Goal: Task Accomplishment & Management: Manage account settings

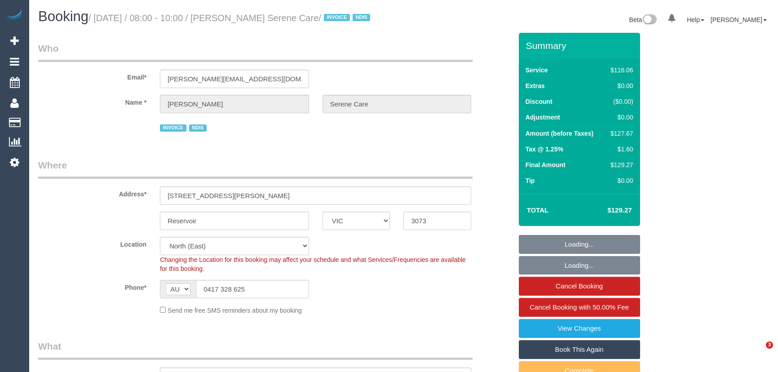
select select "VIC"
select select "object:1359"
select select "number:28"
select select "number:14"
select select "number:19"
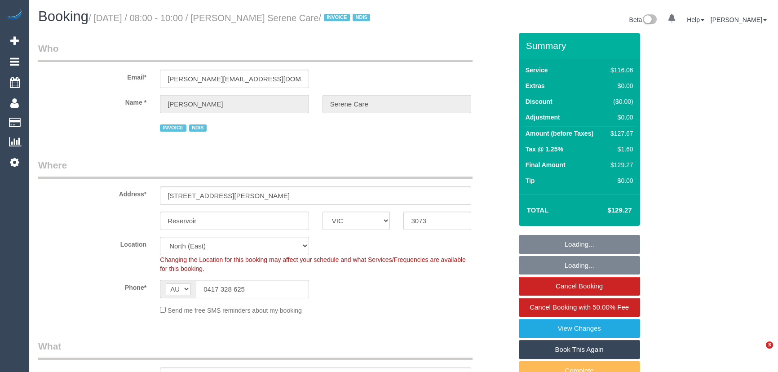
select select "number:25"
select select "number:34"
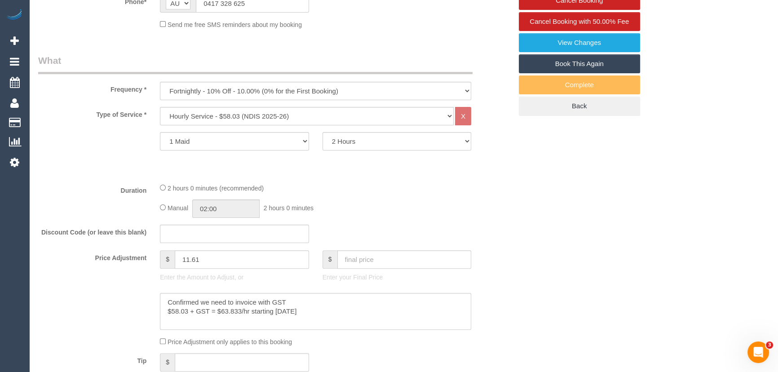
scroll to position [81, 0]
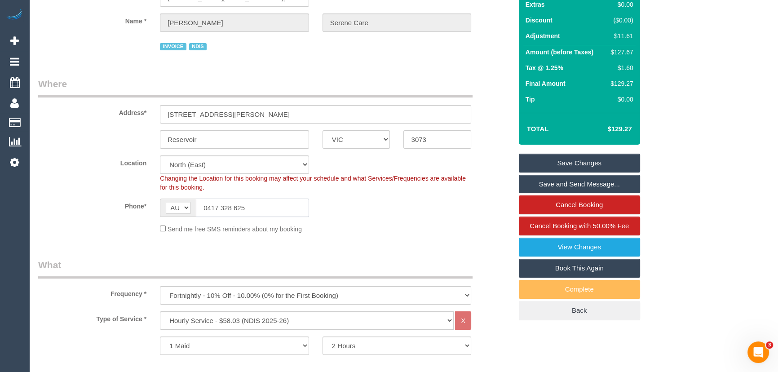
drag, startPoint x: 287, startPoint y: 213, endPoint x: 145, endPoint y: 209, distance: 142.9
click at [174, 213] on div "AF AL DZ AD AO AI AQ AG AR AM AW AU AT AZ BS BH BD BB BY BE BZ BJ BM BT BO BA B…" at bounding box center [234, 207] width 149 height 18
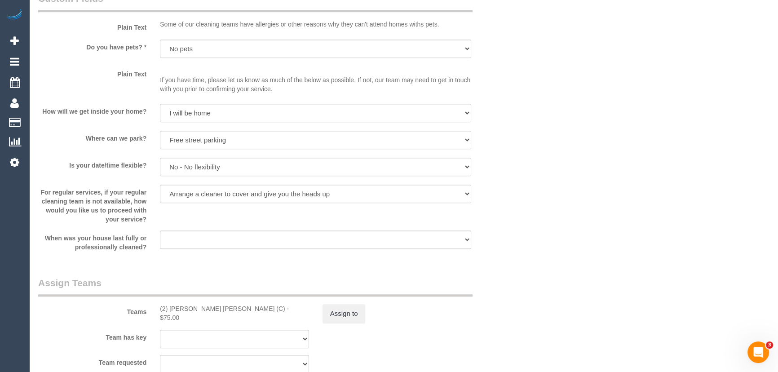
scroll to position [1143, 0]
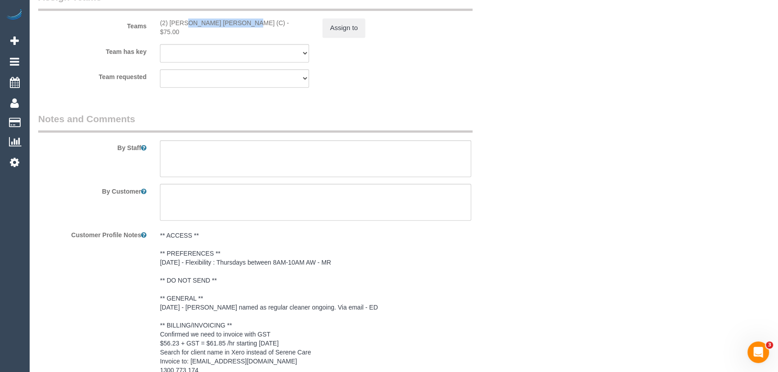
drag, startPoint x: 216, startPoint y: 32, endPoint x: 153, endPoint y: 32, distance: 62.9
click at [153, 32] on div "(2) [PERSON_NAME] [PERSON_NAME] (C) - $75.00" at bounding box center [234, 27] width 163 height 18
copy div "(2) [PERSON_NAME] [PERSON_NAME] (C"
click at [357, 31] on button "Assign to" at bounding box center [343, 27] width 43 height 19
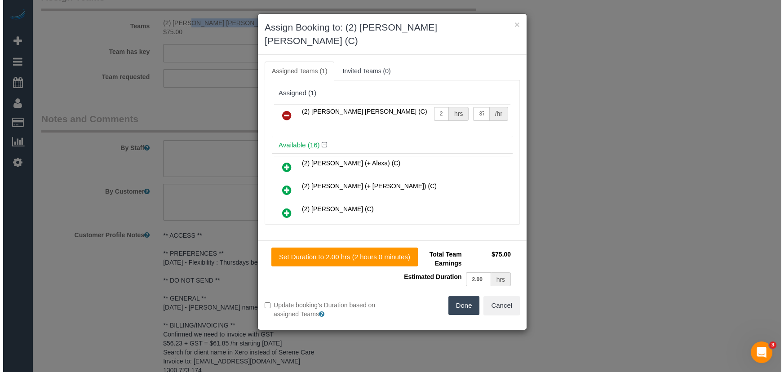
scroll to position [1132, 0]
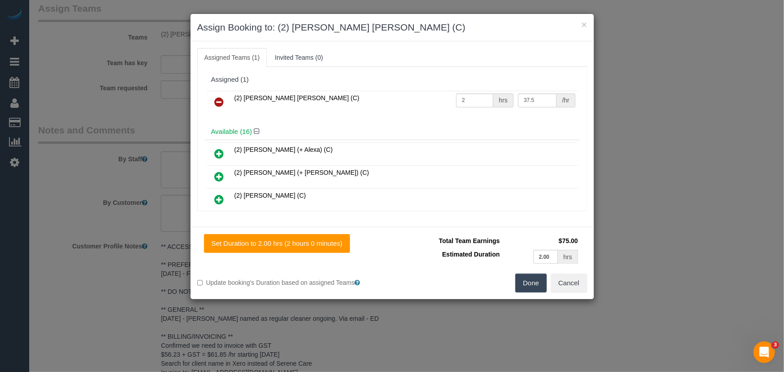
drag, startPoint x: 220, startPoint y: 101, endPoint x: 282, endPoint y: 122, distance: 65.7
click at [220, 101] on icon at bounding box center [219, 102] width 9 height 11
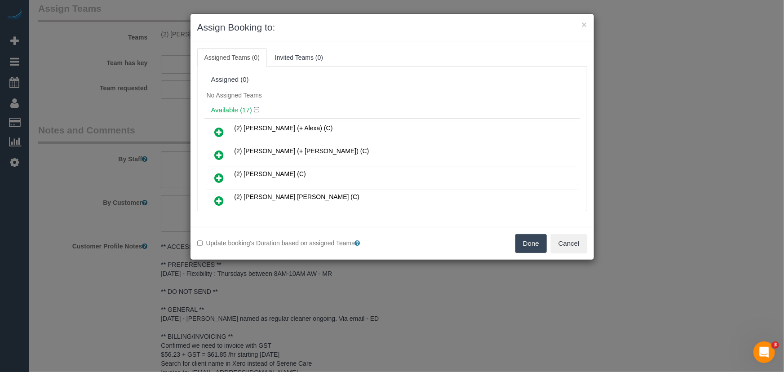
click at [526, 240] on button "Done" at bounding box center [530, 243] width 31 height 19
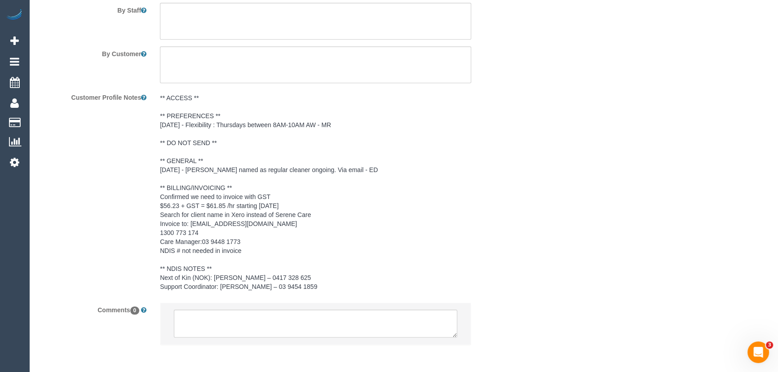
scroll to position [1327, 0]
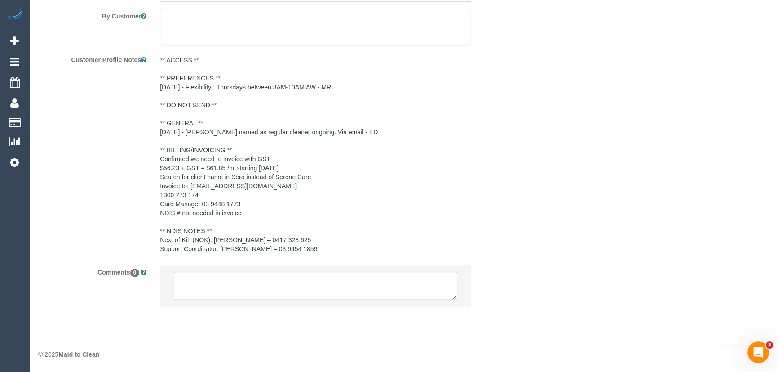
click at [255, 278] on textarea at bounding box center [315, 286] width 283 height 28
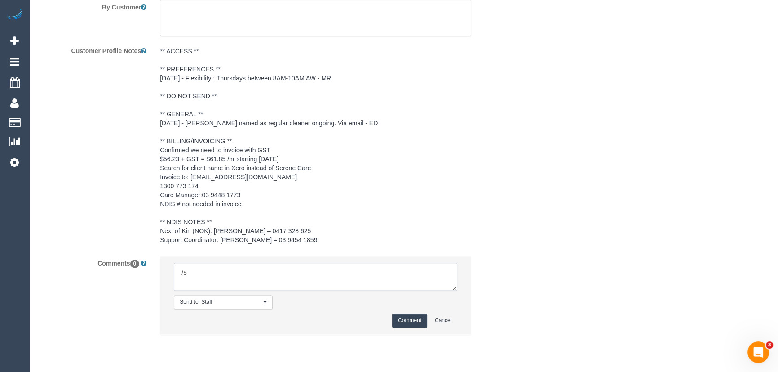
type textarea "/"
paste textarea "Cleaner(s) Unassigned: Reason Unassigned: Contact via: Which message sent: Addi…"
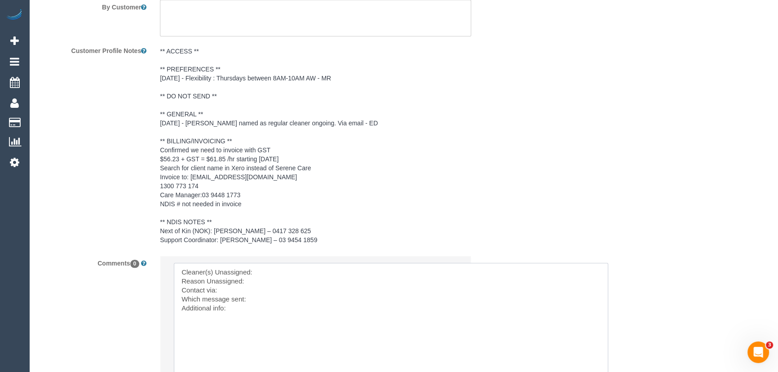
scroll to position [0, 0]
drag, startPoint x: 455, startPoint y: 295, endPoint x: 506, endPoint y: 343, distance: 69.2
click at [268, 278] on textarea at bounding box center [398, 324] width 449 height 123
paste textarea "(2) [PERSON_NAME] [PERSON_NAME] (C"
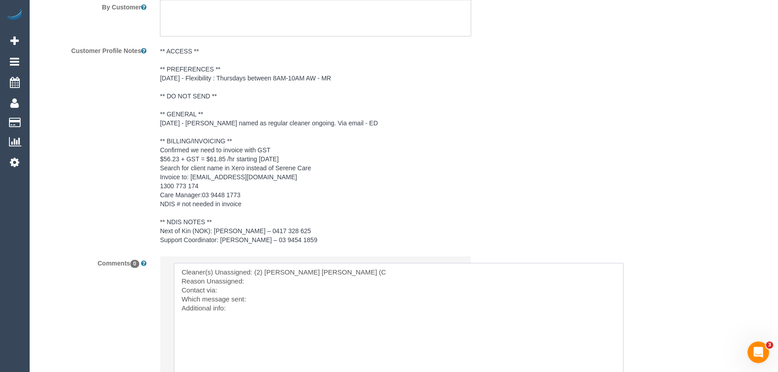
click at [259, 291] on textarea at bounding box center [398, 324] width 449 height 123
drag, startPoint x: 238, startPoint y: 314, endPoint x: 123, endPoint y: 220, distance: 148.3
click at [123, 220] on sui-booking-comments "By Staff By Customer Customer Profile Notes ** ACCESS ** ** PREFERENCES ** [DAT…" at bounding box center [275, 183] width 474 height 511
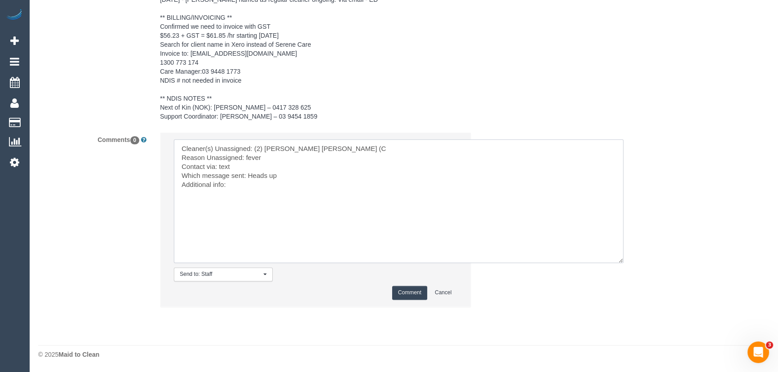
scroll to position [1459, 0]
type textarea "Cleaner(s) Unassigned: (2) [PERSON_NAME] [PERSON_NAME] (C Reason Unassigned: fe…"
click at [410, 293] on button "Comment" at bounding box center [409, 293] width 35 height 14
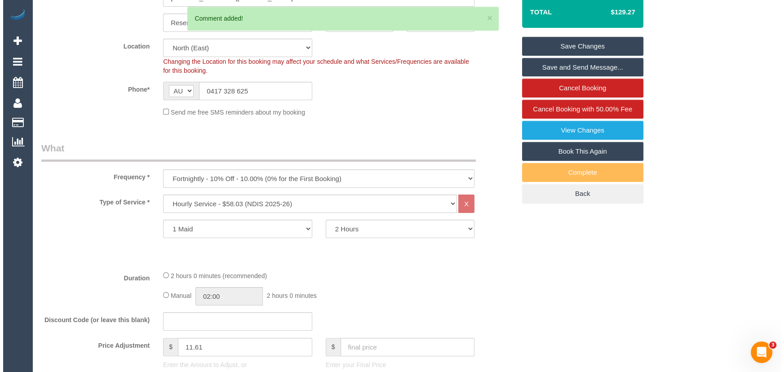
scroll to position [0, 0]
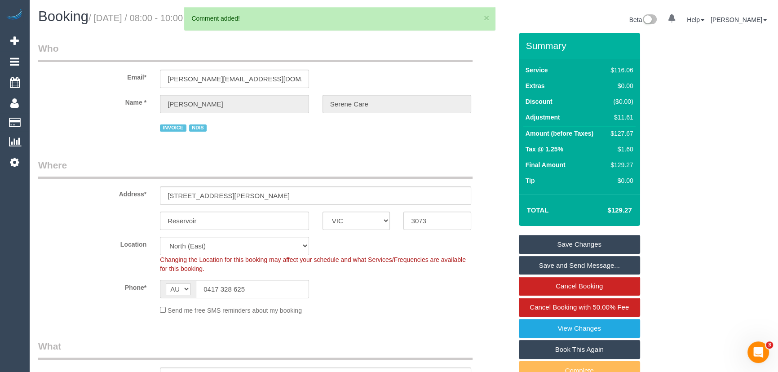
click at [555, 252] on link "Save Changes" at bounding box center [579, 244] width 121 height 19
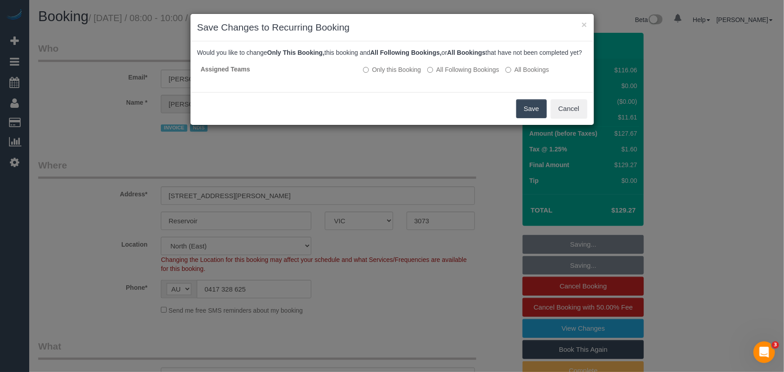
click at [517, 114] on button "Save" at bounding box center [531, 108] width 31 height 19
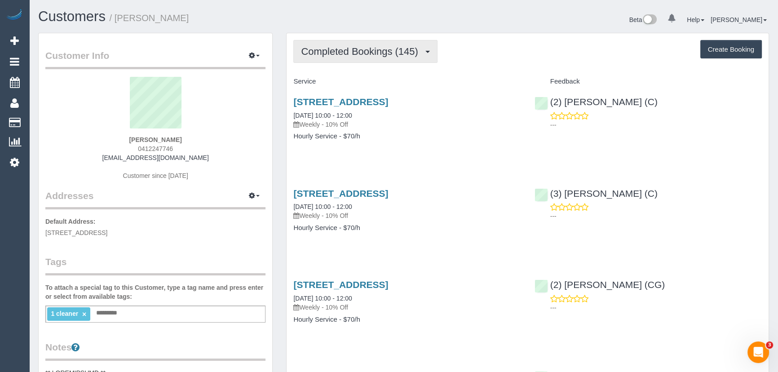
click at [318, 46] on span "Completed Bookings (145)" at bounding box center [361, 51] width 121 height 11
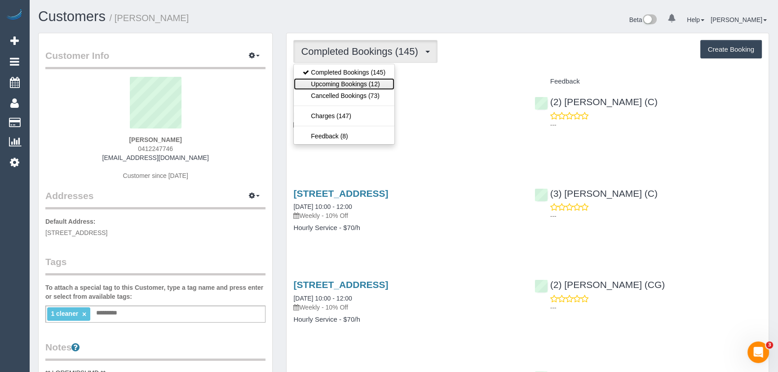
click at [327, 87] on link "Upcoming Bookings (12)" at bounding box center [344, 84] width 101 height 12
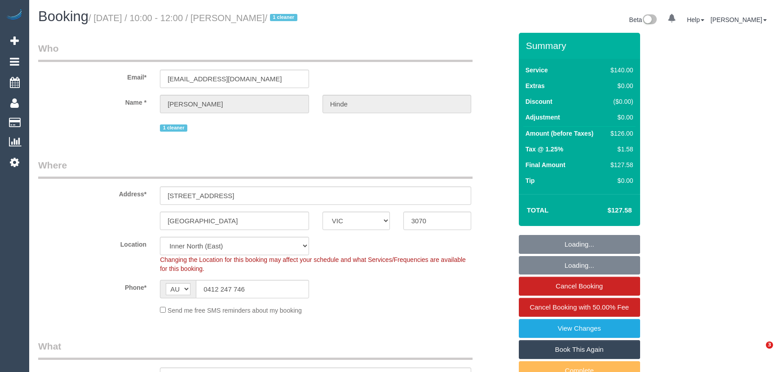
select select "VIC"
select select "string:stripe-pm_1QkDw72GScqysDRVNmaaGZB3"
select select "number:28"
select select "number:14"
select select "number:18"
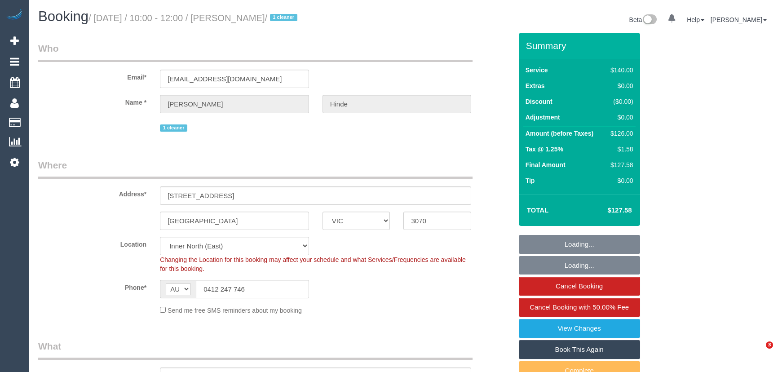
select select "number:36"
select select "number:33"
select select "object:883"
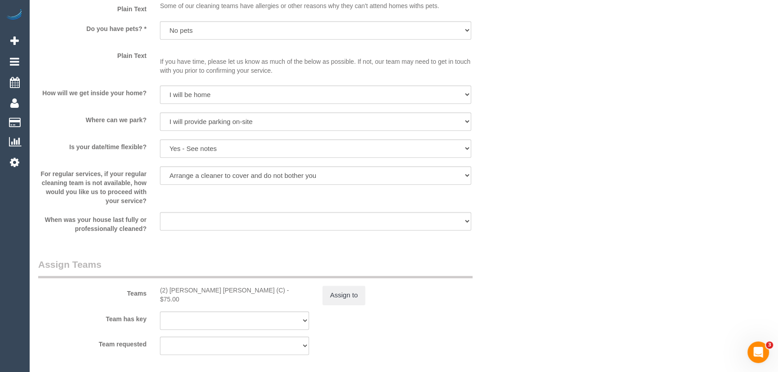
scroll to position [1306, 0]
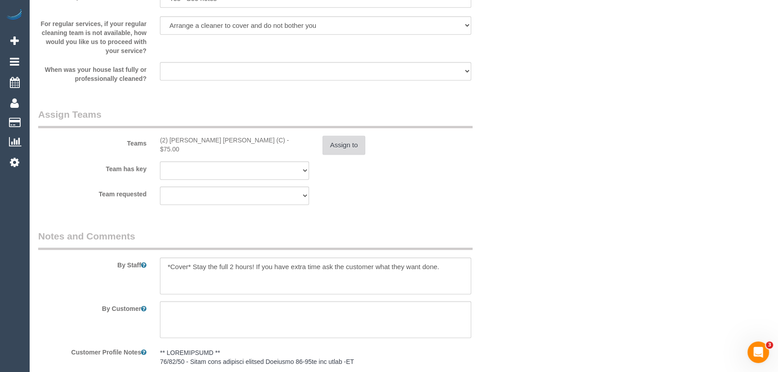
click at [324, 144] on button "Assign to" at bounding box center [343, 145] width 43 height 19
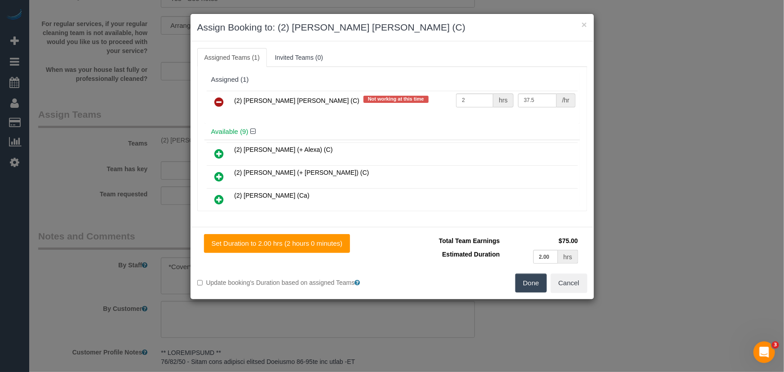
click at [216, 97] on icon at bounding box center [219, 102] width 9 height 11
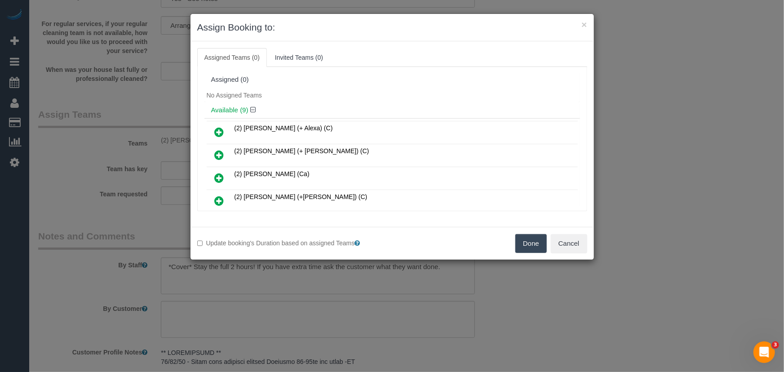
click at [523, 244] on button "Done" at bounding box center [530, 243] width 31 height 19
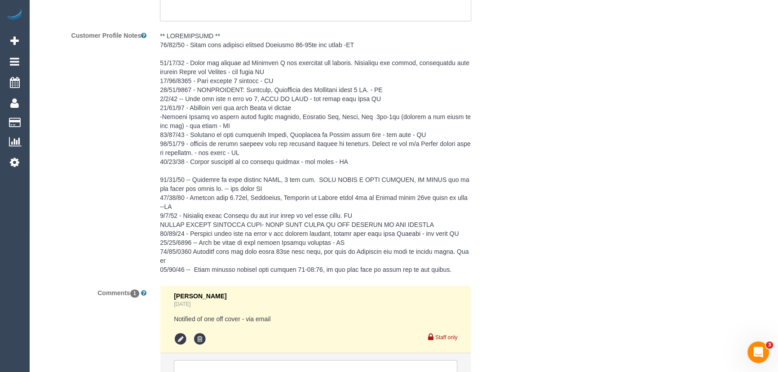
scroll to position [1710, 0]
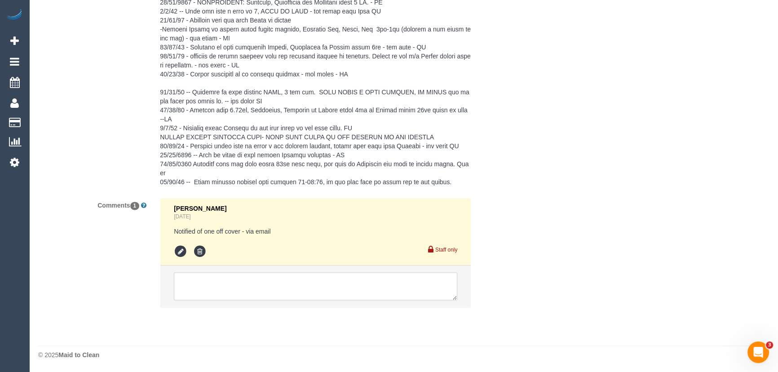
click at [287, 286] on textarea at bounding box center [315, 286] width 283 height 28
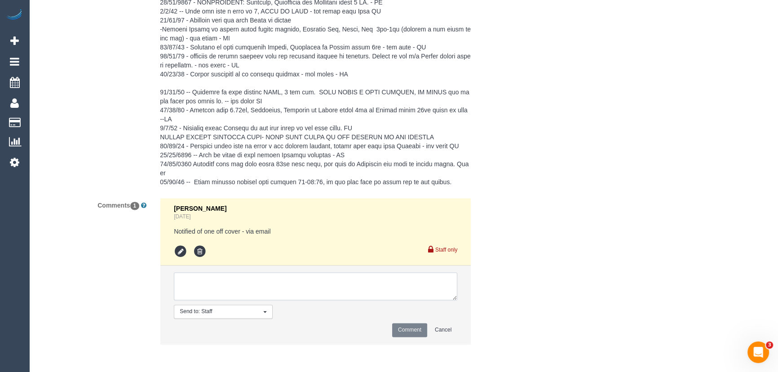
paste textarea "Cleaner(s) Unassigned: (2) [PERSON_NAME] [PERSON_NAME] (C Reason Unassigned: fe…"
type textarea "Cleaner(s) Unassigned: (2) [PERSON_NAME] [PERSON_NAME] (C Reason Unassigned: fe…"
click at [410, 333] on button "Comment" at bounding box center [409, 330] width 35 height 14
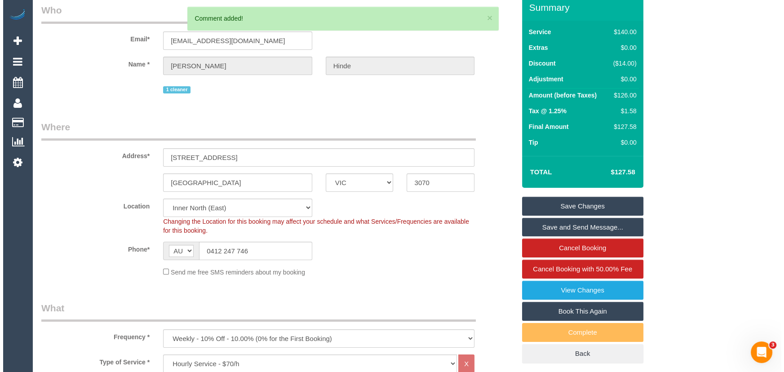
scroll to position [0, 0]
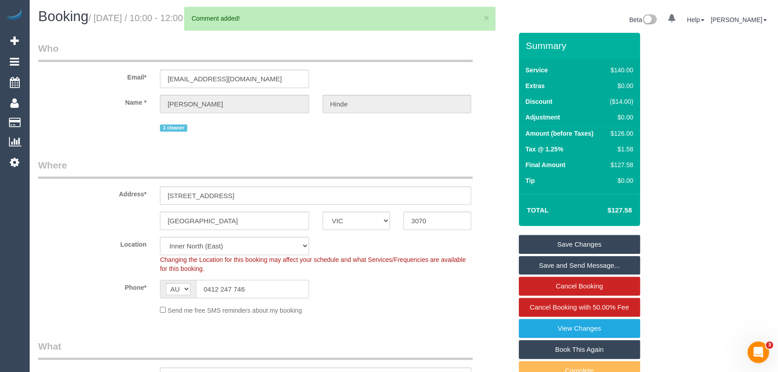
drag, startPoint x: 260, startPoint y: 287, endPoint x: 75, endPoint y: 263, distance: 186.6
click at [103, 264] on sui-booking-location "Location Office City East (North) East (South) Inner East Inner North (East) In…" at bounding box center [275, 276] width 474 height 78
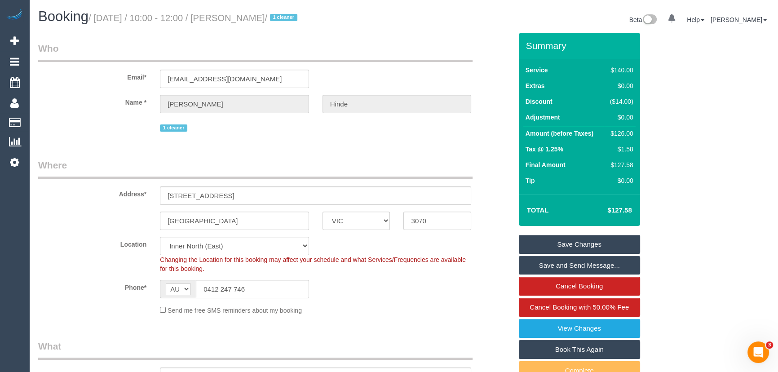
click at [602, 248] on link "Save Changes" at bounding box center [579, 244] width 121 height 19
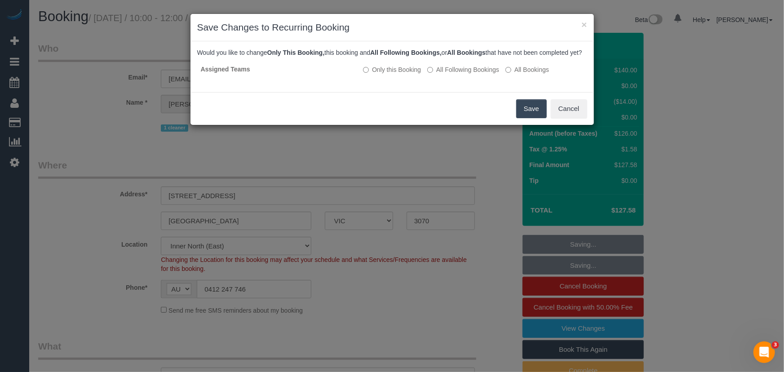
click at [527, 118] on button "Save" at bounding box center [531, 108] width 31 height 19
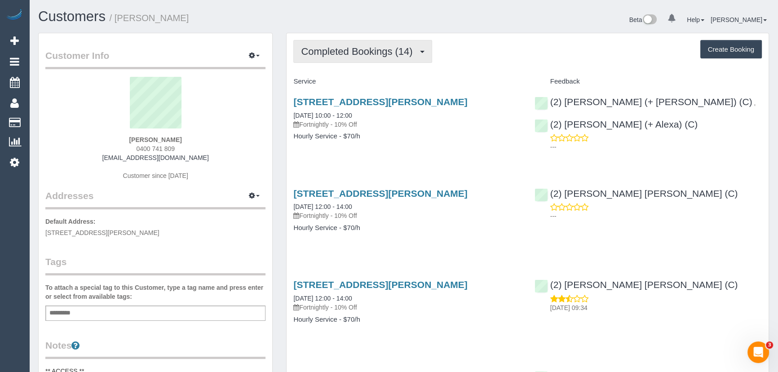
click at [338, 57] on button "Completed Bookings (14)" at bounding box center [362, 51] width 138 height 23
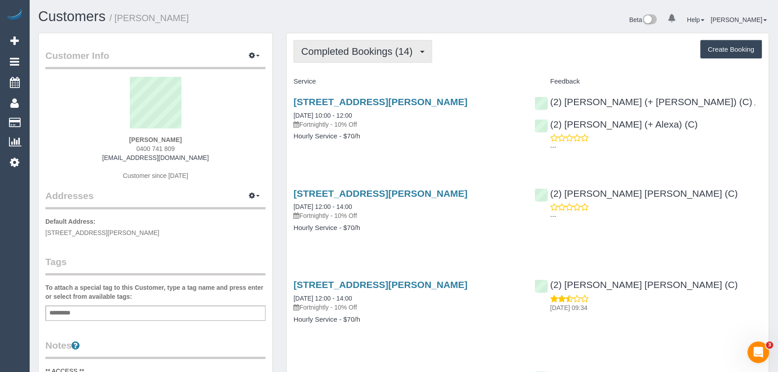
click at [348, 61] on button "Completed Bookings (14)" at bounding box center [362, 51] width 138 height 23
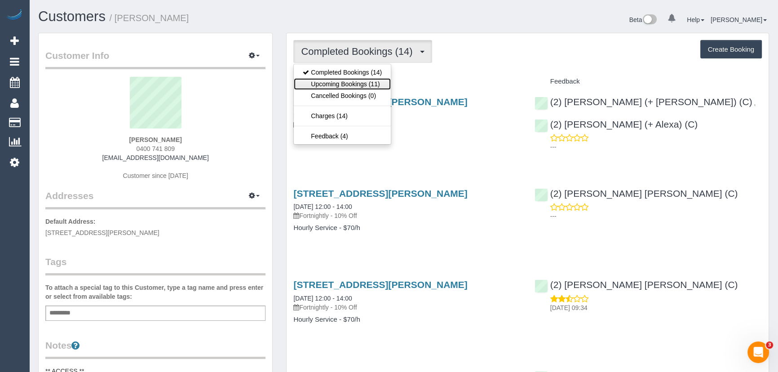
click at [347, 83] on link "Upcoming Bookings (11)" at bounding box center [342, 84] width 97 height 12
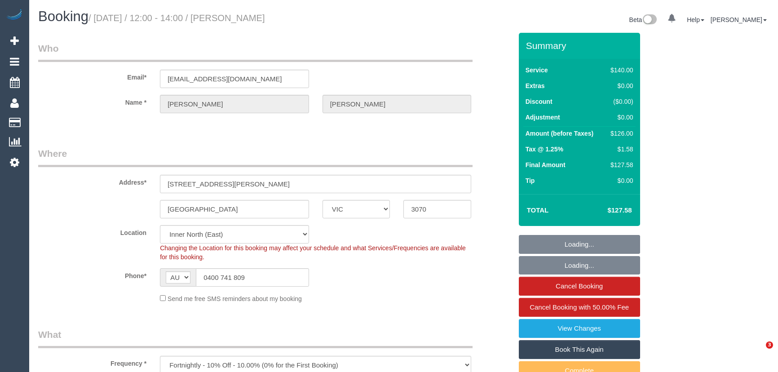
select select "VIC"
select select "number:27"
select select "number:14"
select select "number:19"
select select "number:22"
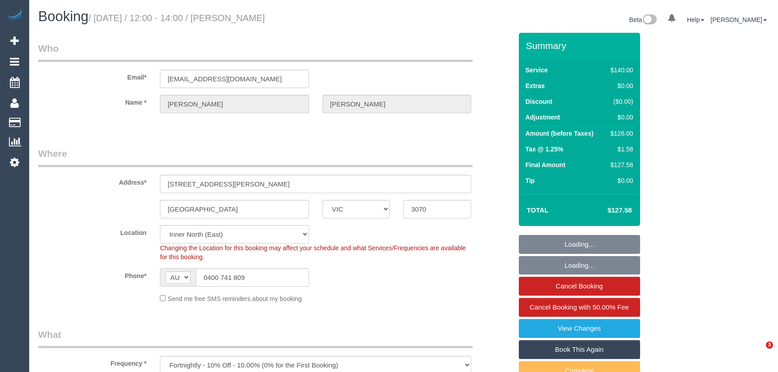
select select "number:34"
select select "number:13"
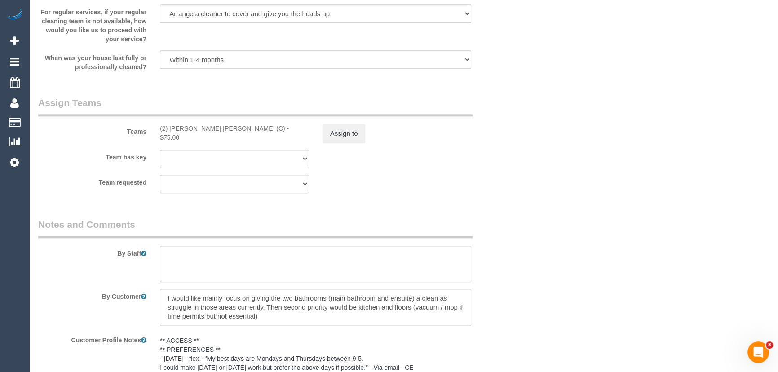
scroll to position [1306, 0]
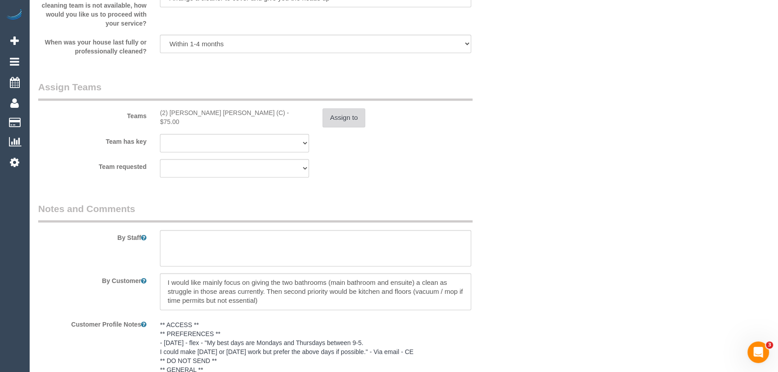
click at [337, 114] on button "Assign to" at bounding box center [343, 117] width 43 height 19
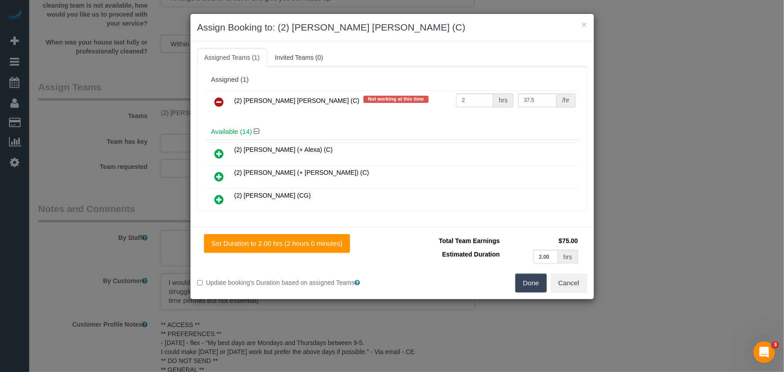
click at [216, 99] on icon at bounding box center [219, 102] width 9 height 11
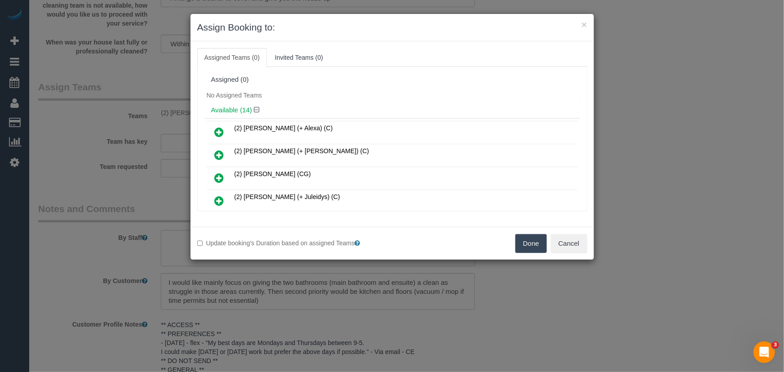
click at [534, 242] on button "Done" at bounding box center [530, 243] width 31 height 19
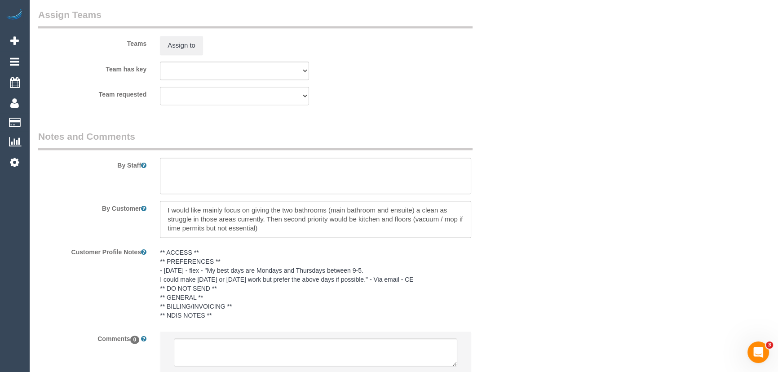
scroll to position [1445, 0]
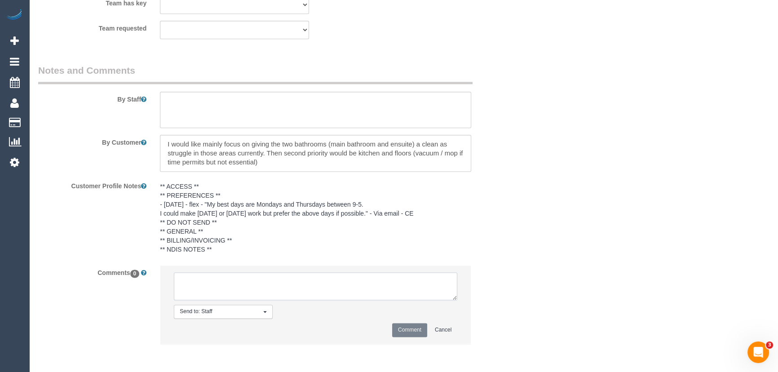
click at [287, 291] on textarea at bounding box center [315, 286] width 283 height 28
paste textarea "Cleaner(s) Unassigned: (2) [PERSON_NAME] [PERSON_NAME] (C Reason Unassigned: fe…"
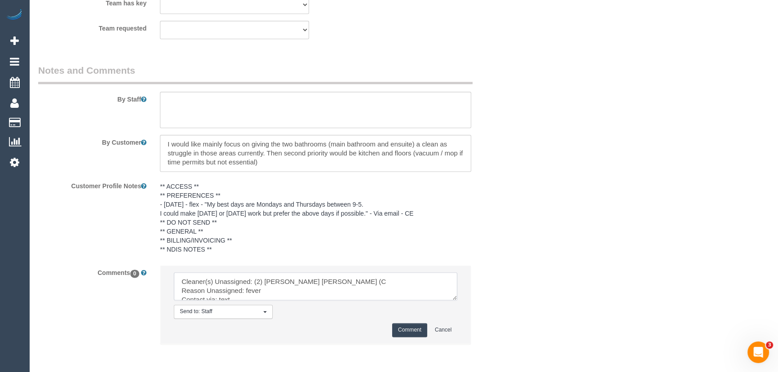
scroll to position [21, 0]
type textarea "Cleaner(s) Unassigned: (2) [PERSON_NAME] [PERSON_NAME] (C Reason Unassigned: fe…"
click at [406, 333] on button "Comment" at bounding box center [409, 330] width 35 height 14
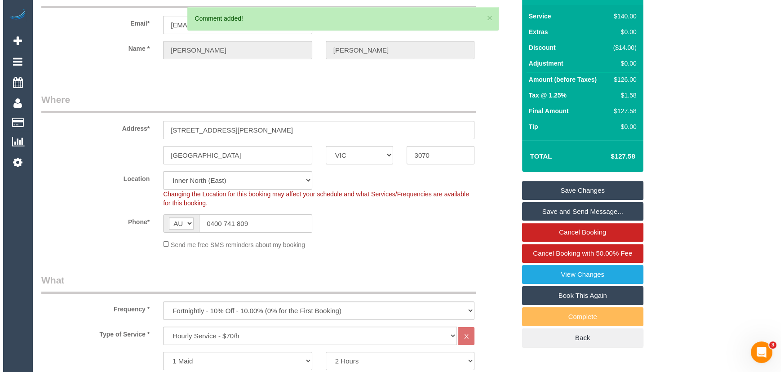
scroll to position [0, 0]
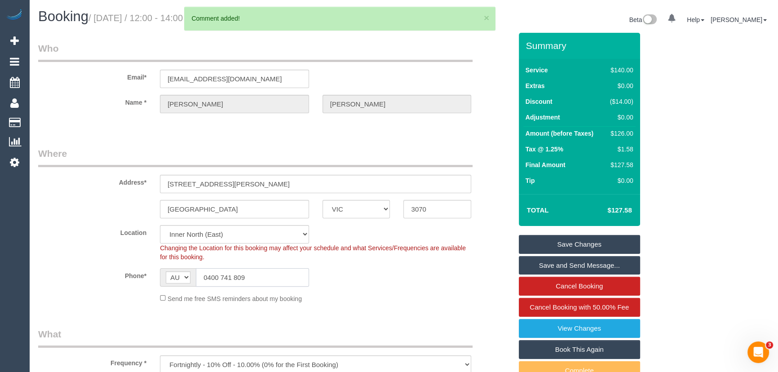
drag, startPoint x: 264, startPoint y: 277, endPoint x: 56, endPoint y: 247, distance: 211.0
click at [62, 248] on sui-booking-location "Location Office City East (North) East (South) Inner East Inner North (East) In…" at bounding box center [275, 264] width 474 height 78
click at [584, 241] on link "Save Changes" at bounding box center [579, 244] width 121 height 19
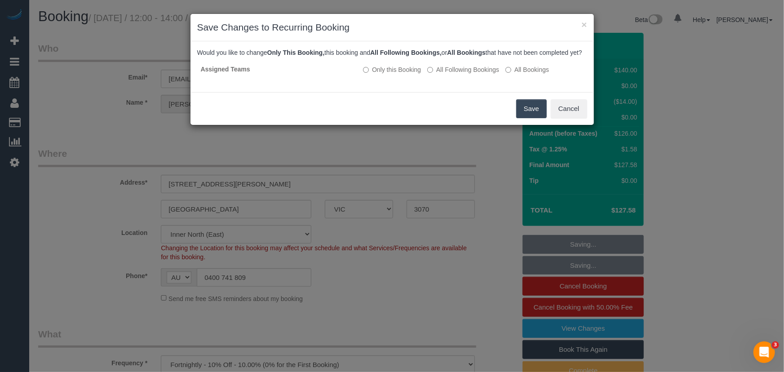
click at [525, 118] on button "Save" at bounding box center [531, 108] width 31 height 19
